Goal: Transaction & Acquisition: Purchase product/service

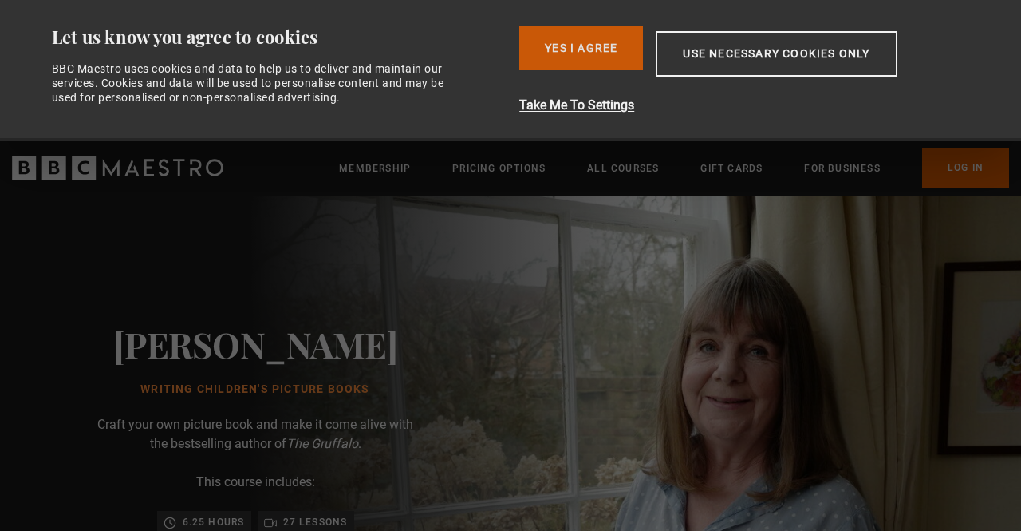
click at [581, 64] on button "Yes I Agree" at bounding box center [581, 48] width 124 height 45
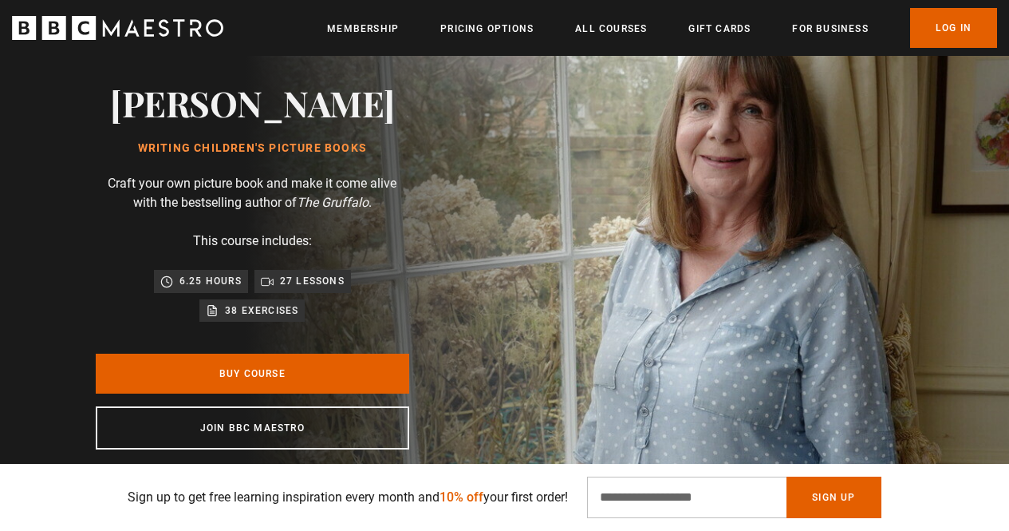
scroll to position [225, 0]
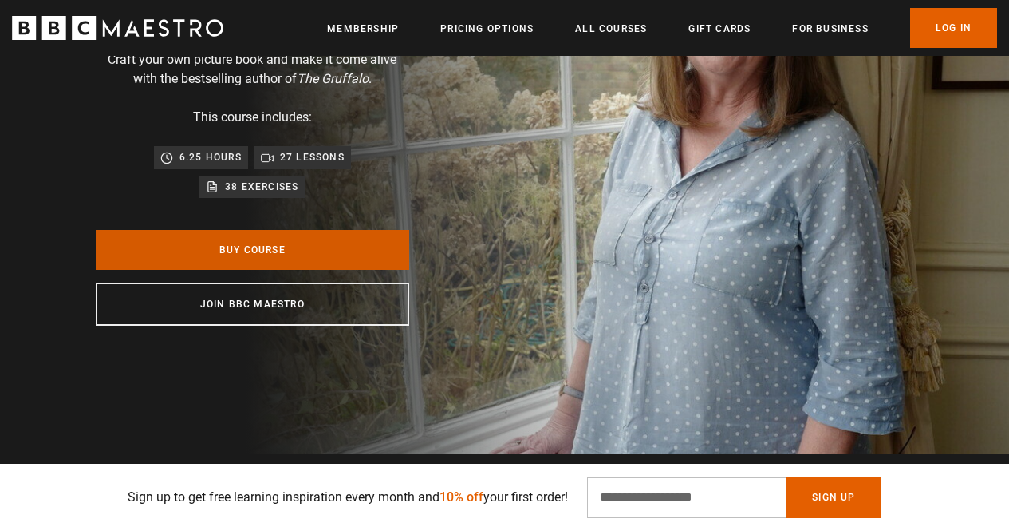
click at [282, 264] on link "Buy Course" at bounding box center [253, 250] width 314 height 40
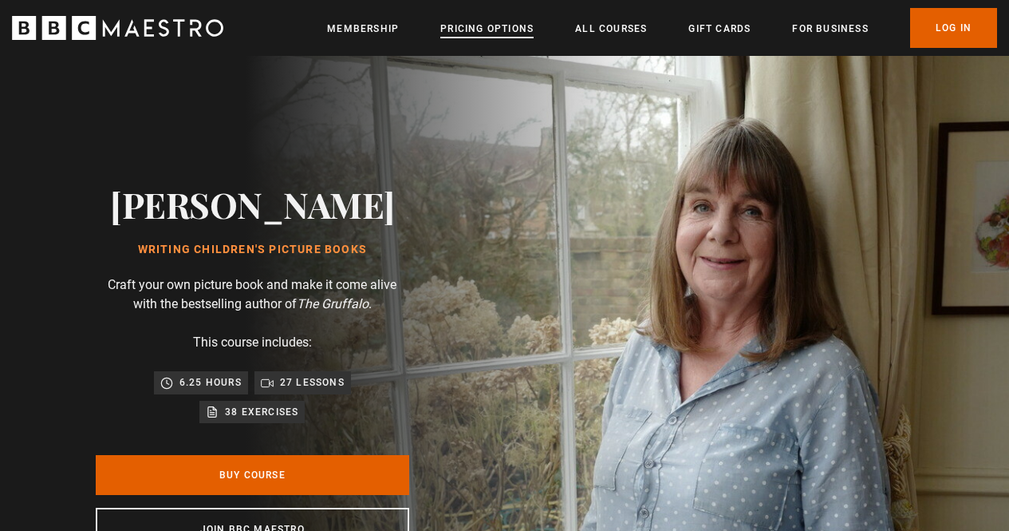
click at [504, 30] on link "Pricing Options" at bounding box center [486, 29] width 93 height 16
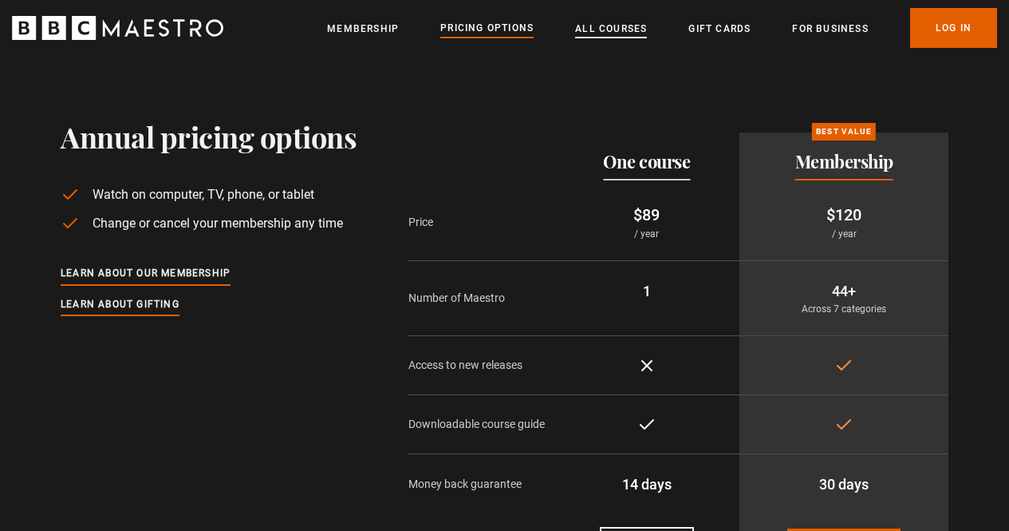
click at [618, 26] on link "All Courses" at bounding box center [611, 29] width 72 height 16
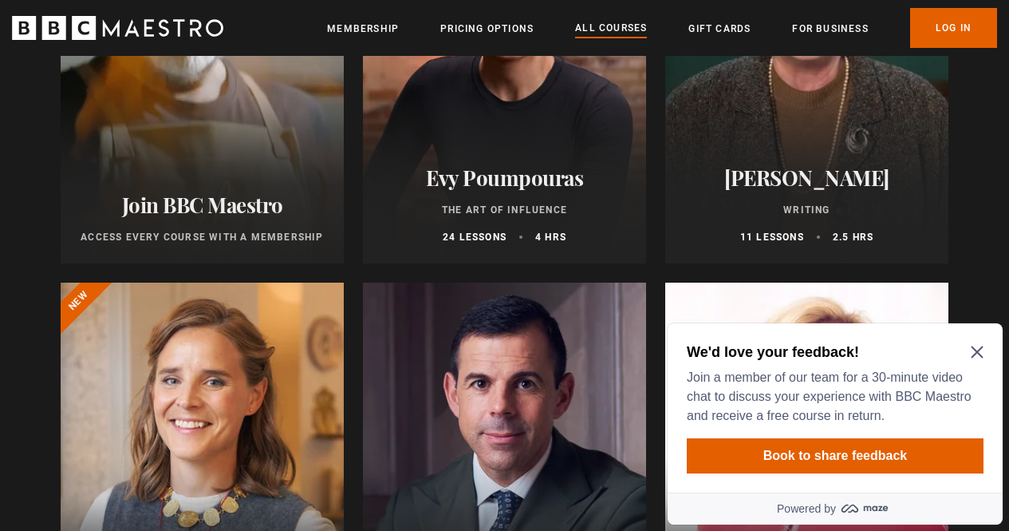
scroll to position [391, 0]
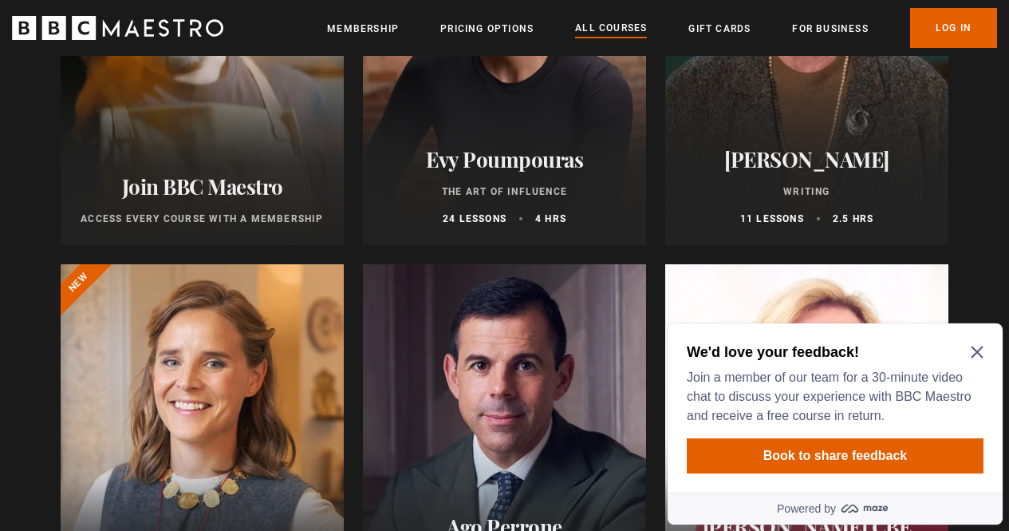
click at [977, 333] on div "We'd love your feedback! Join a member of our team for a 30-minute video chat t…" at bounding box center [835, 407] width 335 height 169
click at [979, 353] on icon "Close Maze Prompt" at bounding box center [977, 352] width 12 height 12
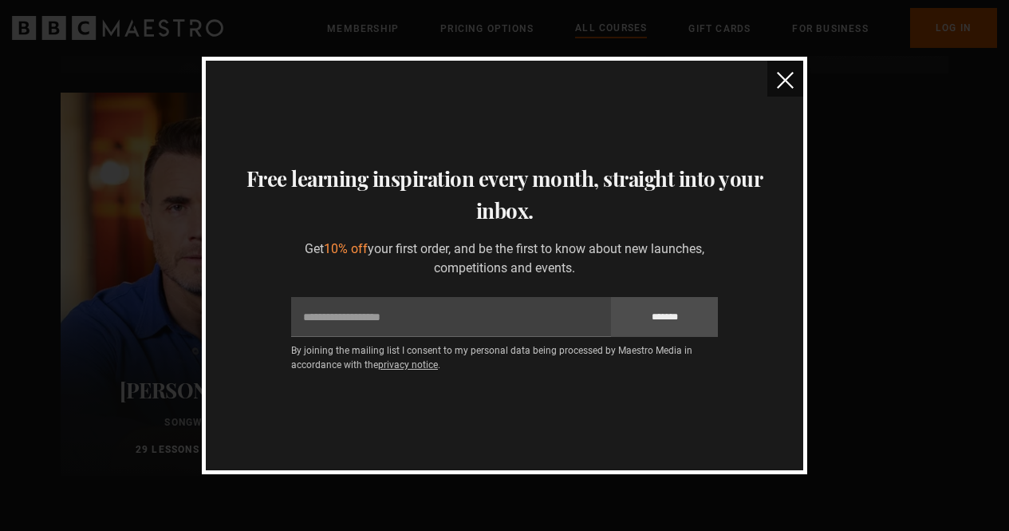
scroll to position [6173, 0]
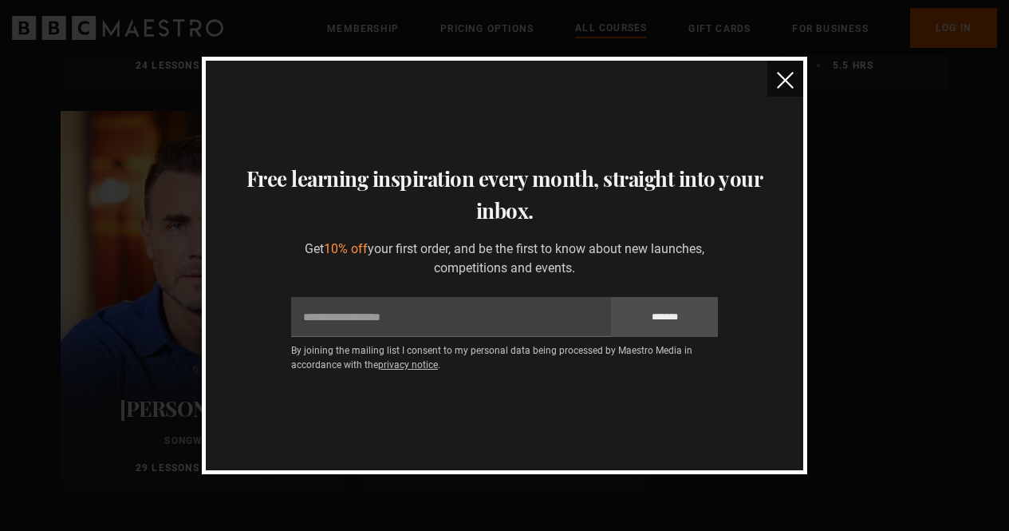
click at [786, 85] on img "close" at bounding box center [785, 80] width 17 height 17
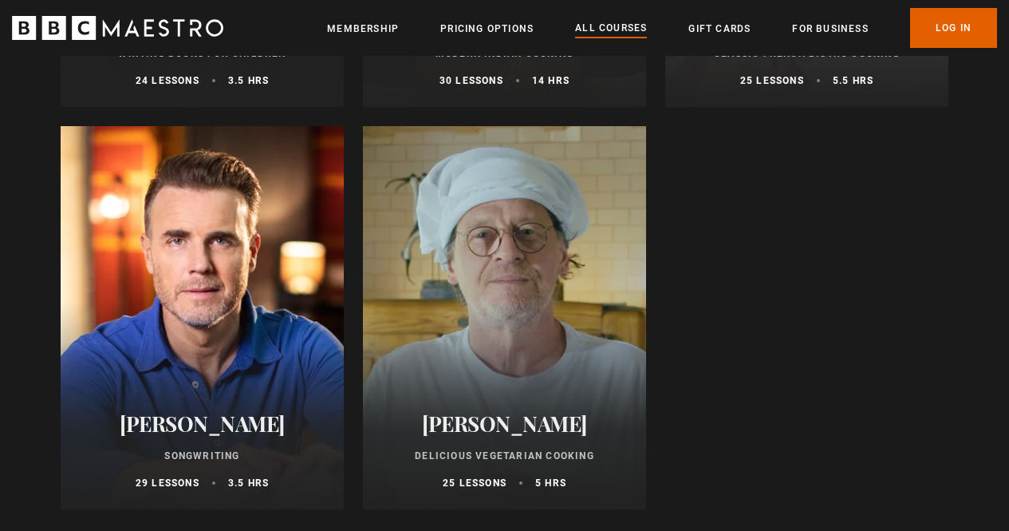
scroll to position [6109, 0]
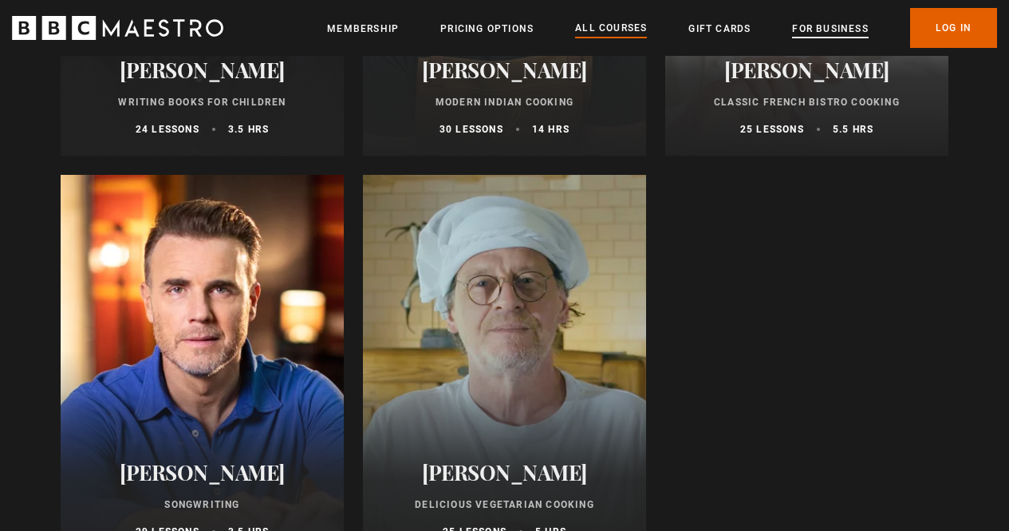
click at [832, 26] on link "For business" at bounding box center [830, 29] width 76 height 16
